Goal: Obtain resource: Download file/media

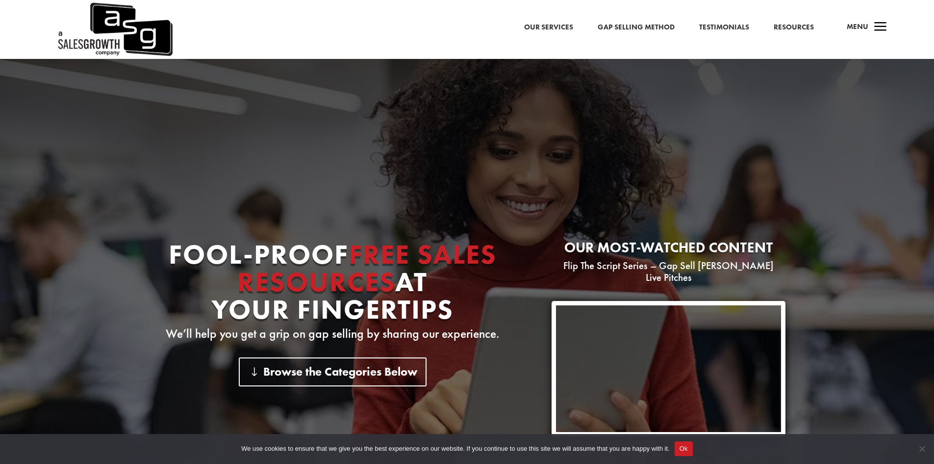
click at [623, 26] on link "Gap Selling Method" at bounding box center [636, 27] width 77 height 13
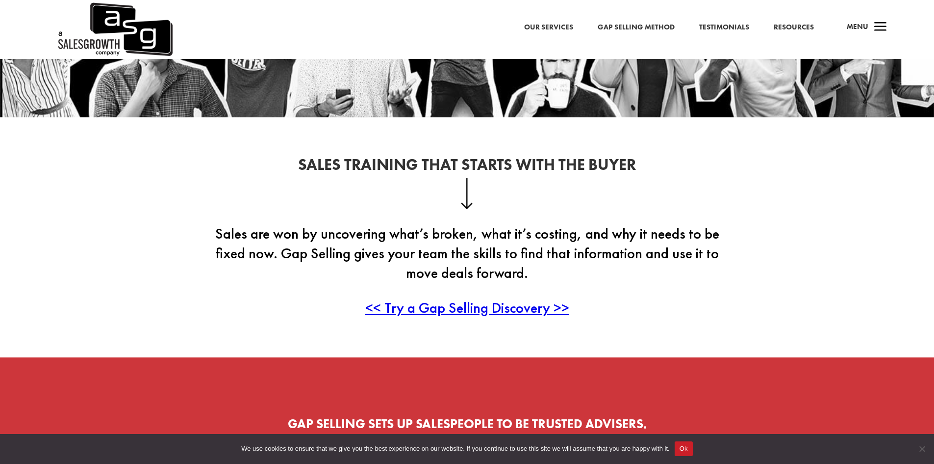
scroll to position [295, 0]
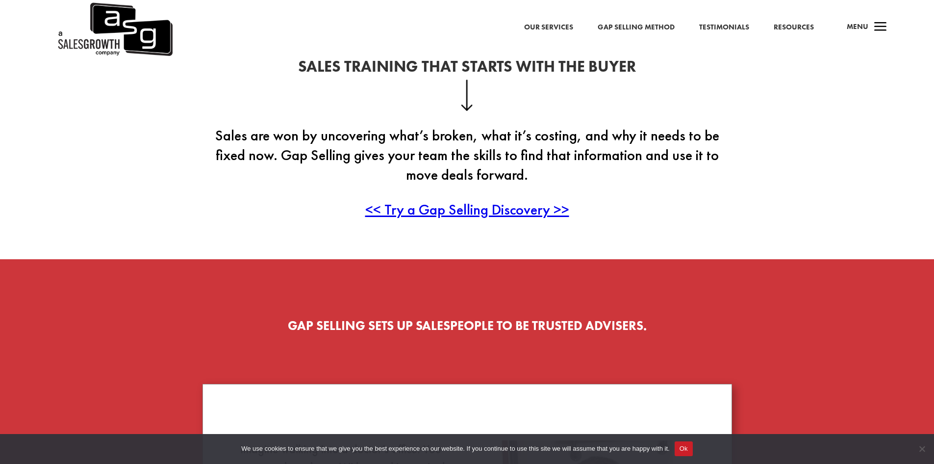
click at [451, 215] on span "<< Try a Gap Selling Discovery >>" at bounding box center [467, 209] width 204 height 19
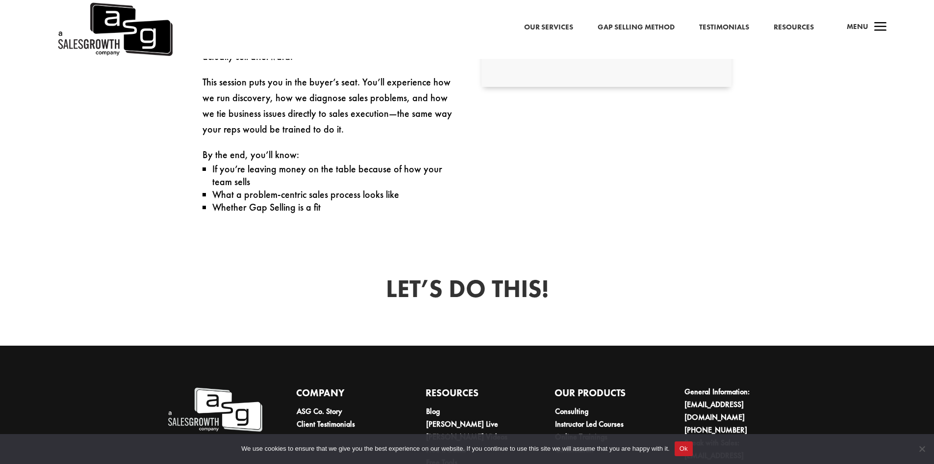
scroll to position [609, 0]
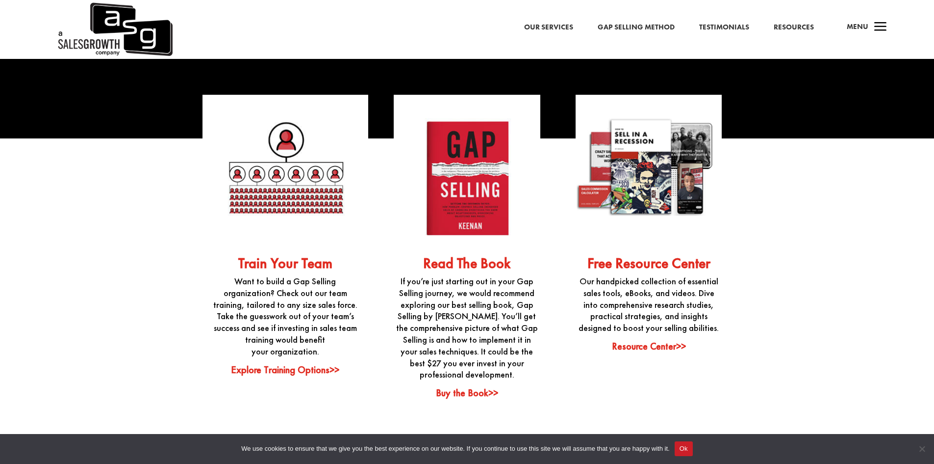
scroll to position [2404, 0]
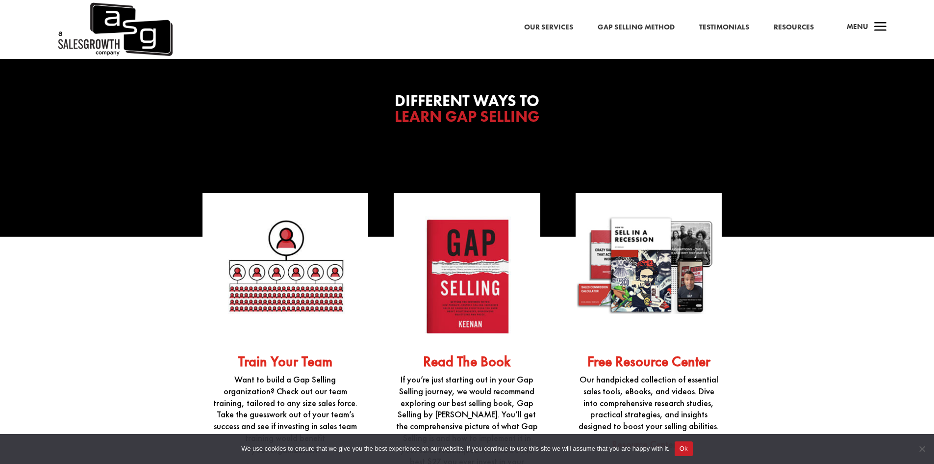
click at [664, 355] on link "Free Resource Center" at bounding box center [649, 361] width 123 height 19
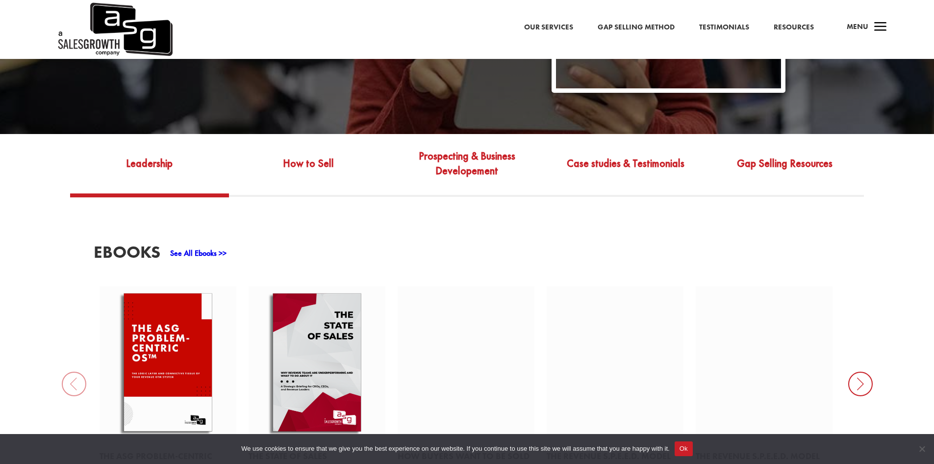
scroll to position [245, 0]
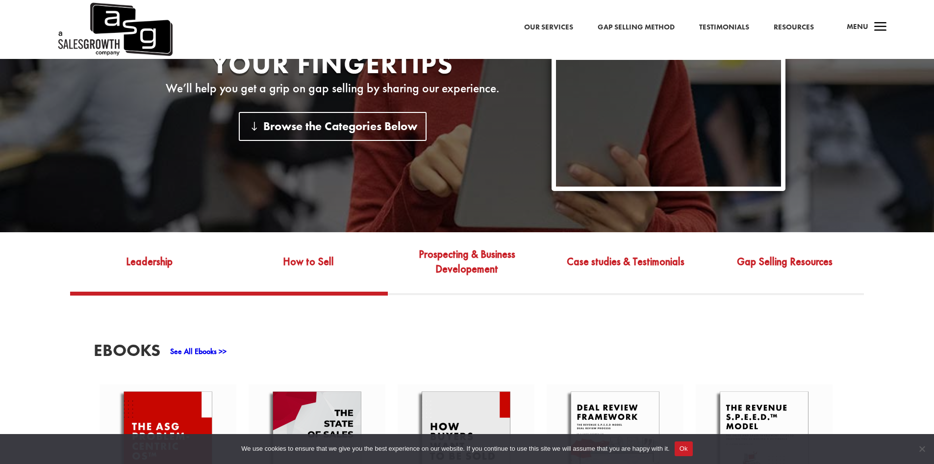
click at [317, 259] on link "How to Sell" at bounding box center [308, 268] width 159 height 46
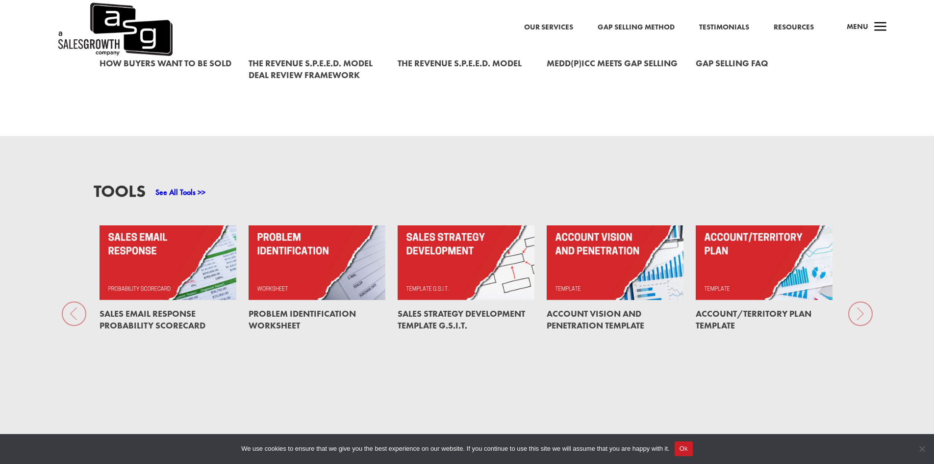
scroll to position [687, 0]
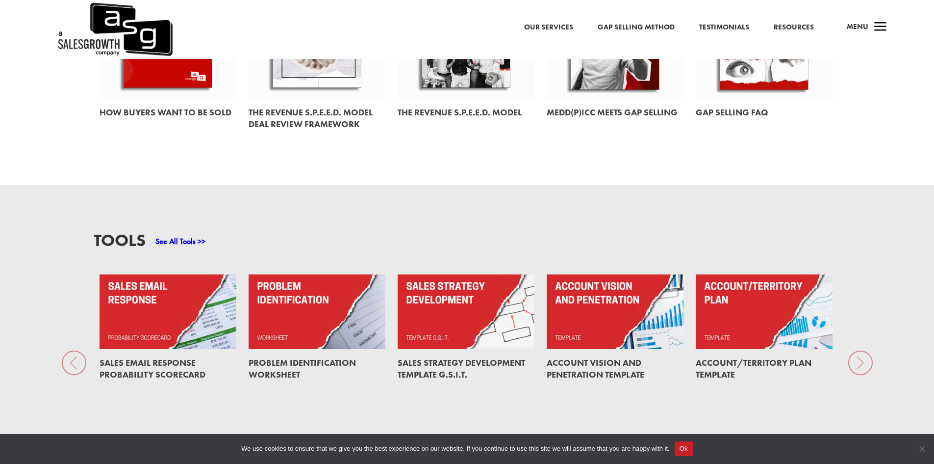
click at [307, 357] on link "Problem Identification Worksheet" at bounding box center [302, 368] width 107 height 23
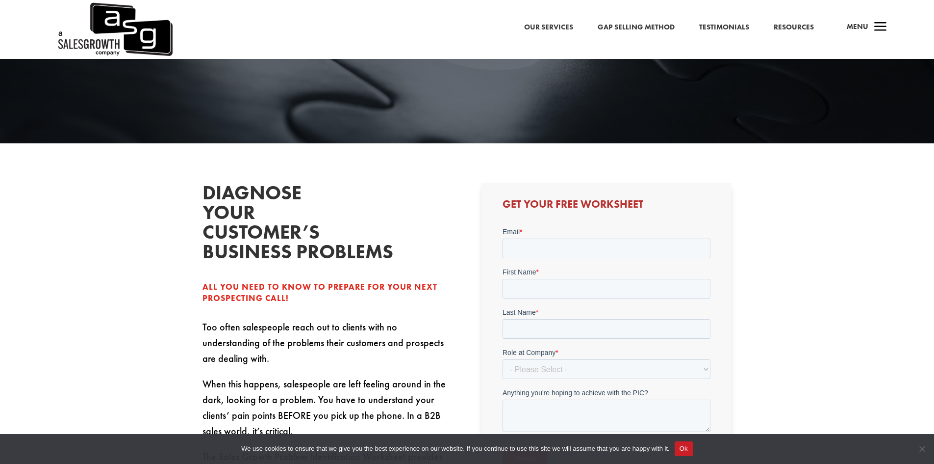
scroll to position [245, 0]
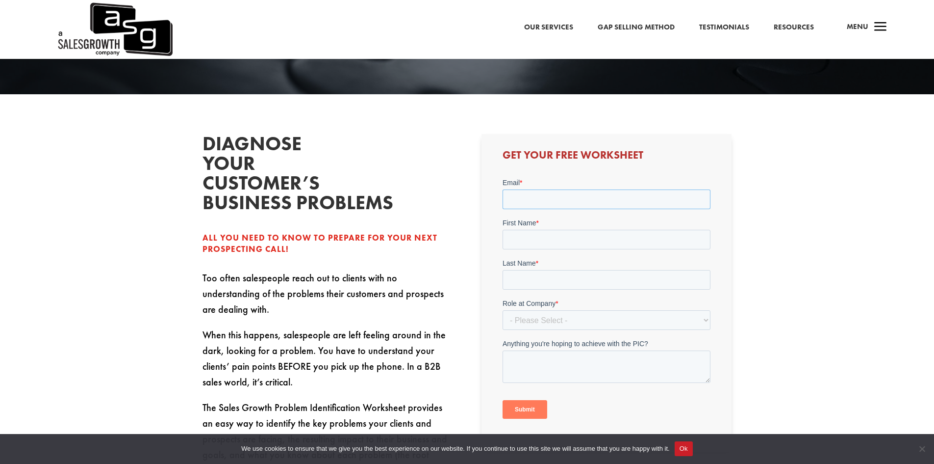
click at [539, 198] on input "Email *" at bounding box center [607, 199] width 208 height 20
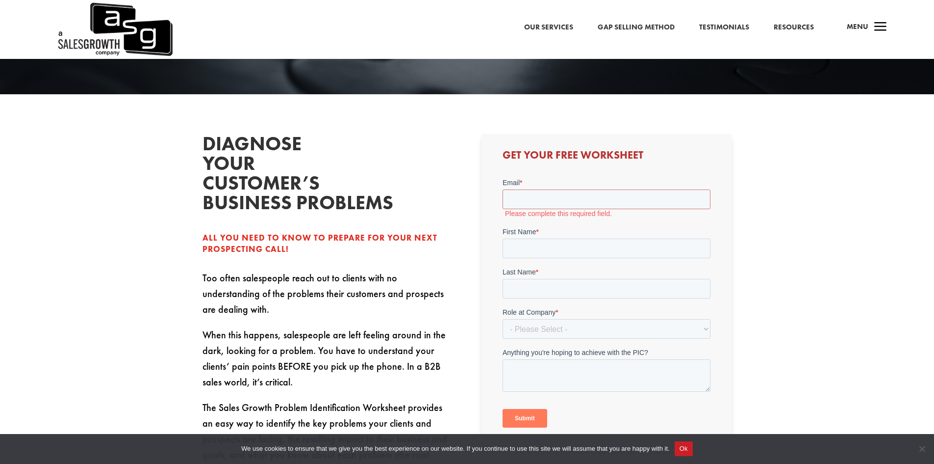
click at [458, 220] on div "Diagnose your customer’s business problems All you need to know to prepare for …" at bounding box center [468, 334] width 530 height 427
click at [458, 219] on div "Diagnose your customer’s business problems All you need to know to prepare for …" at bounding box center [468, 334] width 530 height 427
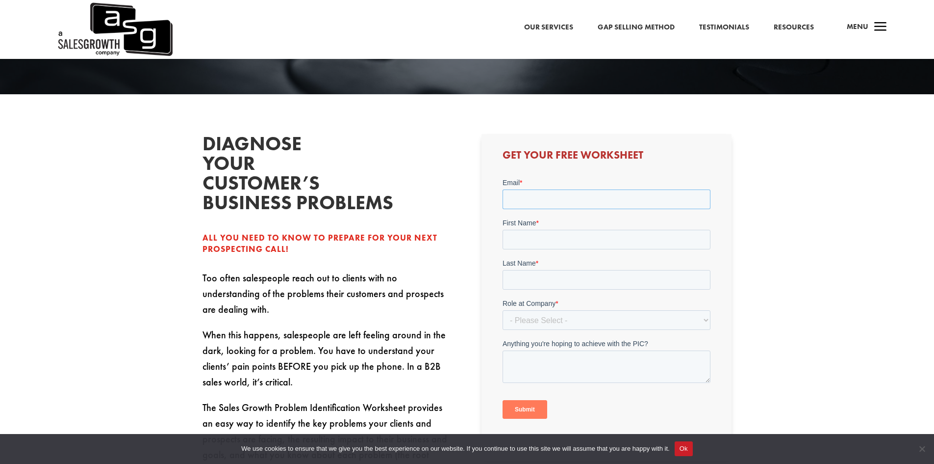
click at [610, 202] on input "Email *" at bounding box center [607, 199] width 208 height 20
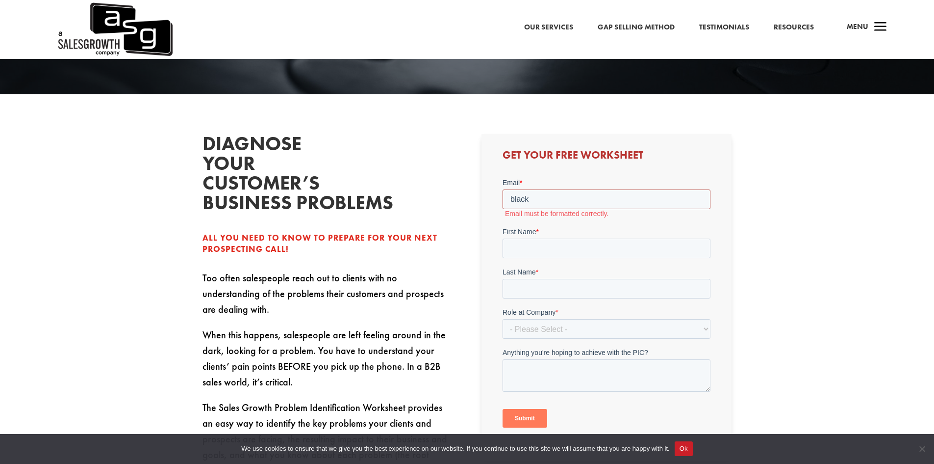
type input "blackhawks30@gmail.com"
type input "Eric"
type input "Rieger"
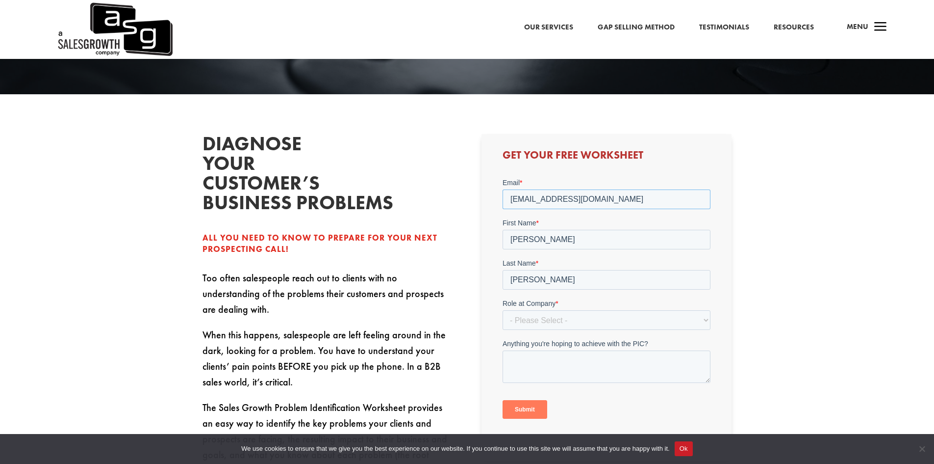
click at [559, 199] on input "blackhawks30@gmail.com" at bounding box center [607, 199] width 208 height 20
type input "blackhawks30+gap@gmail.com"
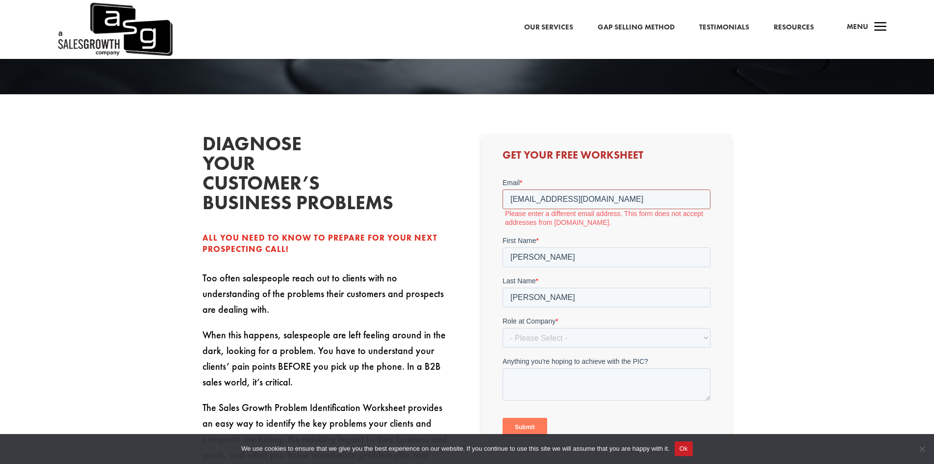
drag, startPoint x: 629, startPoint y: 199, endPoint x: 485, endPoint y: 192, distance: 144.4
click at [503, 192] on html "Email * blackhawks30+gap@gmail.com Please enter a different email address. This…" at bounding box center [607, 316] width 208 height 276
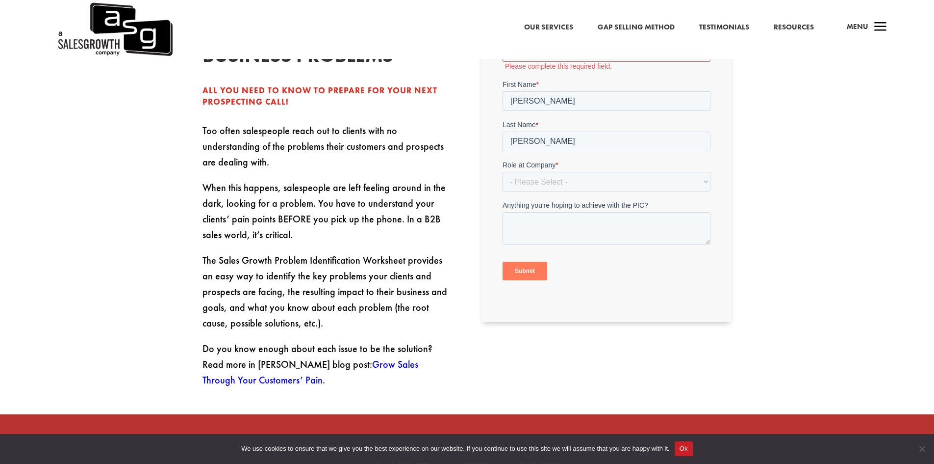
scroll to position [441, 0]
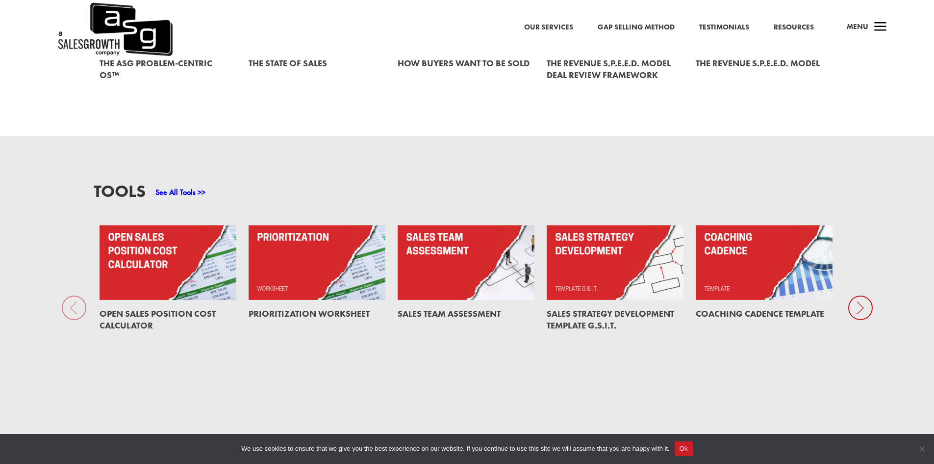
scroll to position [785, 0]
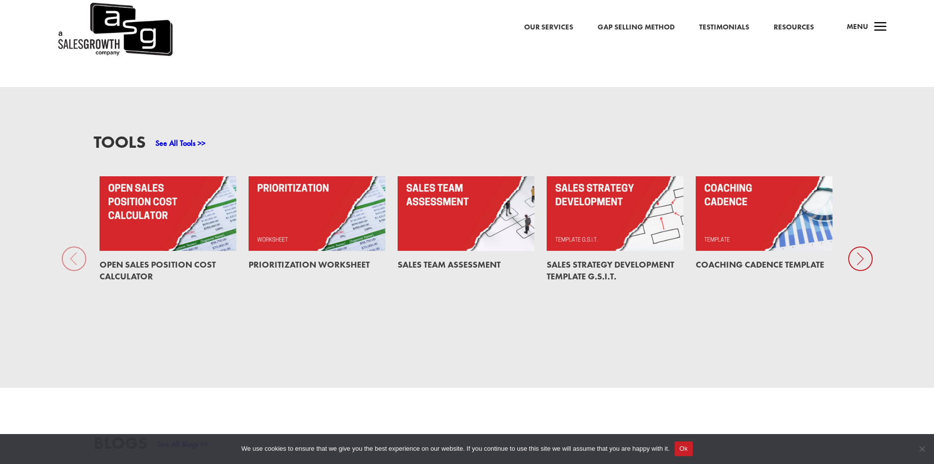
click at [867, 251] on icon at bounding box center [861, 258] width 25 height 25
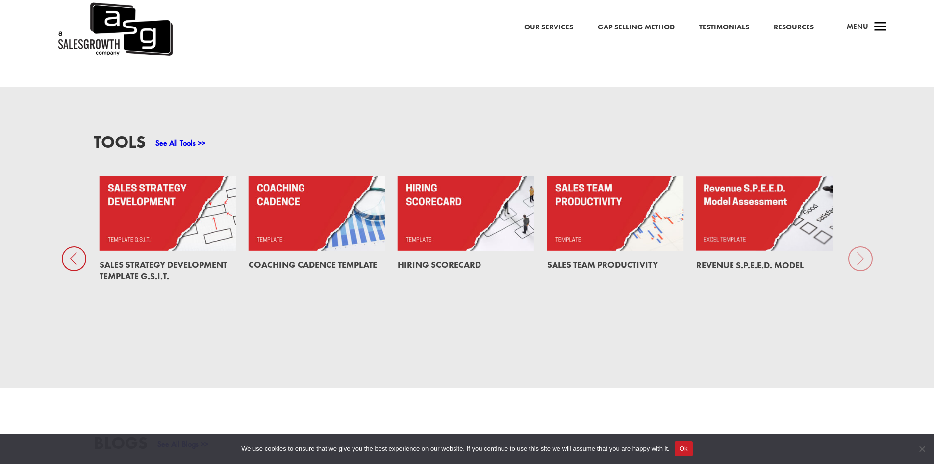
click at [864, 249] on div "Tools See All Tools >> Open Sales Position Cost Calculator Prioritization Works…" at bounding box center [467, 237] width 934 height 301
click at [75, 248] on icon at bounding box center [74, 258] width 25 height 25
